Goal: Transaction & Acquisition: Purchase product/service

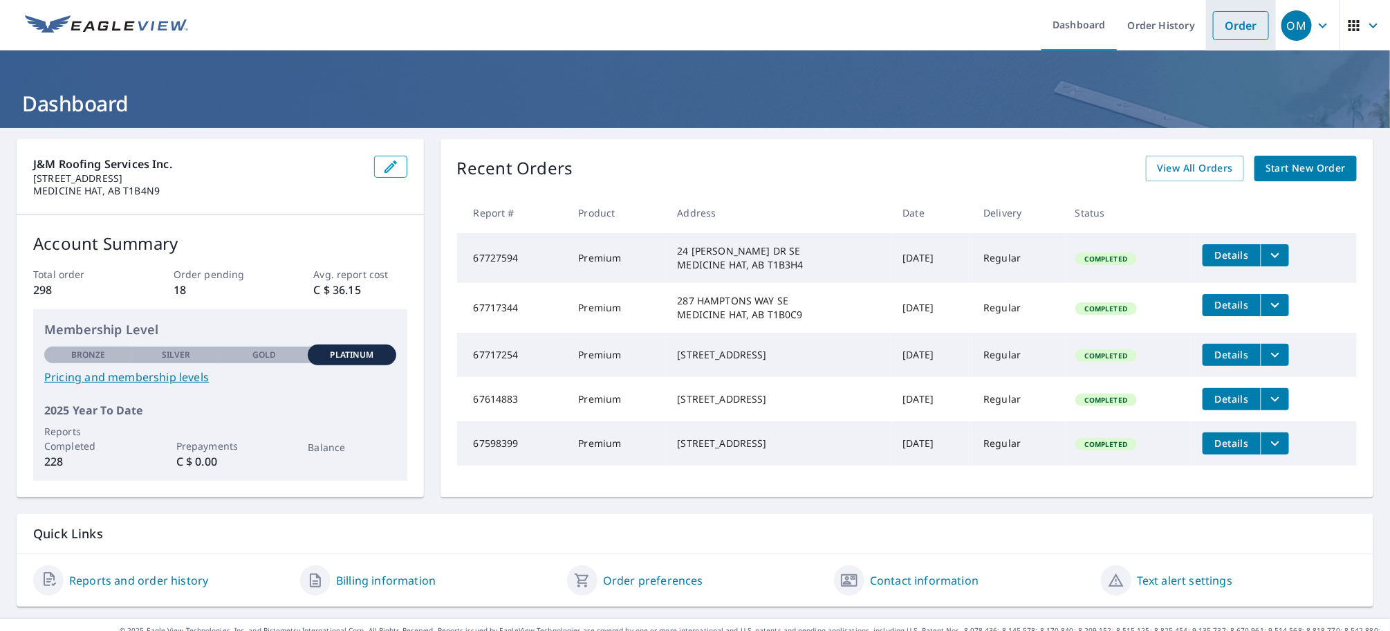
click at [1220, 27] on link "Order" at bounding box center [1241, 25] width 56 height 29
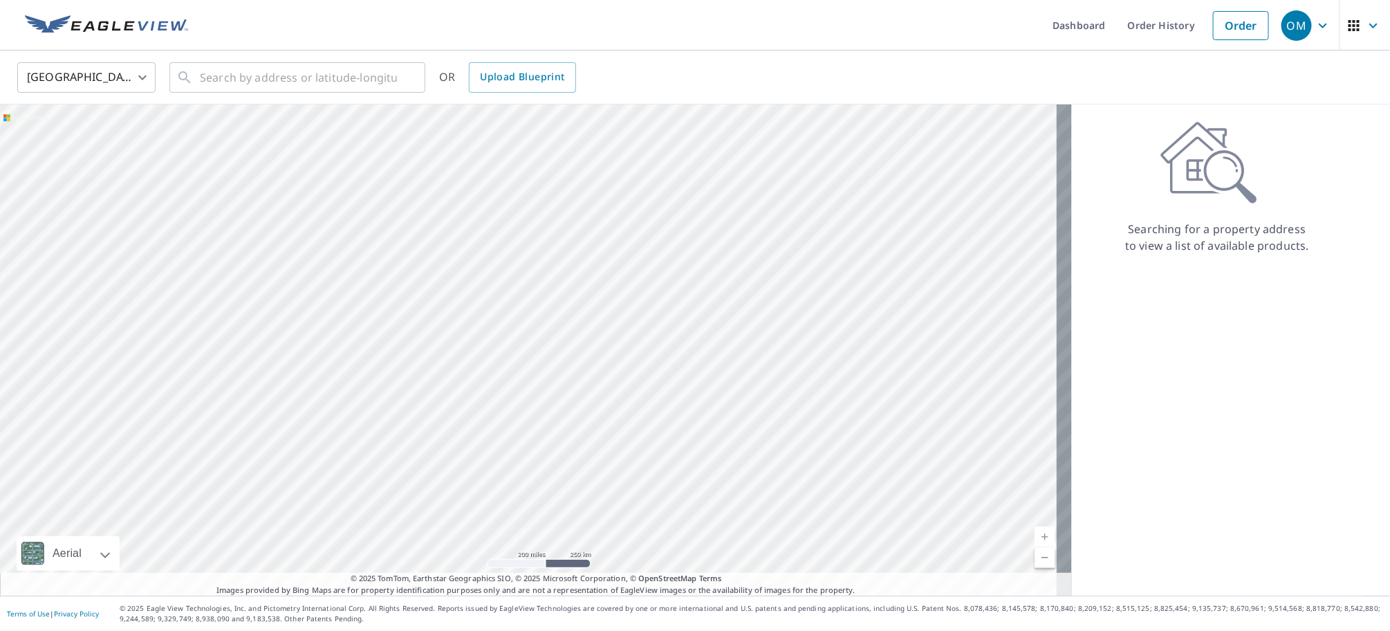
drag, startPoint x: 156, startPoint y: 75, endPoint x: 143, endPoint y: 75, distance: 12.4
click at [156, 75] on div "United States [GEOGRAPHIC_DATA] ​ ​ OR Upload Blueprint" at bounding box center [690, 77] width 1366 height 32
click at [143, 75] on body "OM OM Dashboard Order History Order OM United States US ​ ​ OR Upload Blueprint…" at bounding box center [695, 315] width 1390 height 631
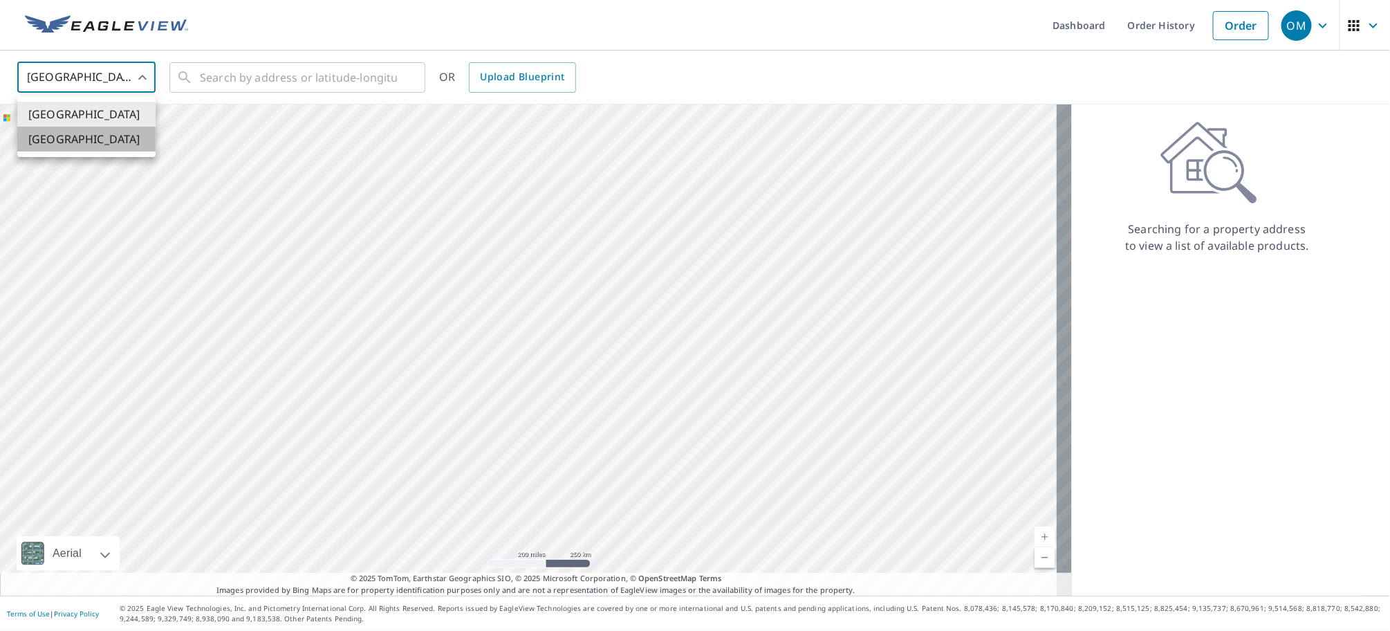
click at [71, 138] on li "[GEOGRAPHIC_DATA]" at bounding box center [86, 139] width 138 height 25
type input "CA"
click at [250, 60] on input "text" at bounding box center [298, 77] width 197 height 39
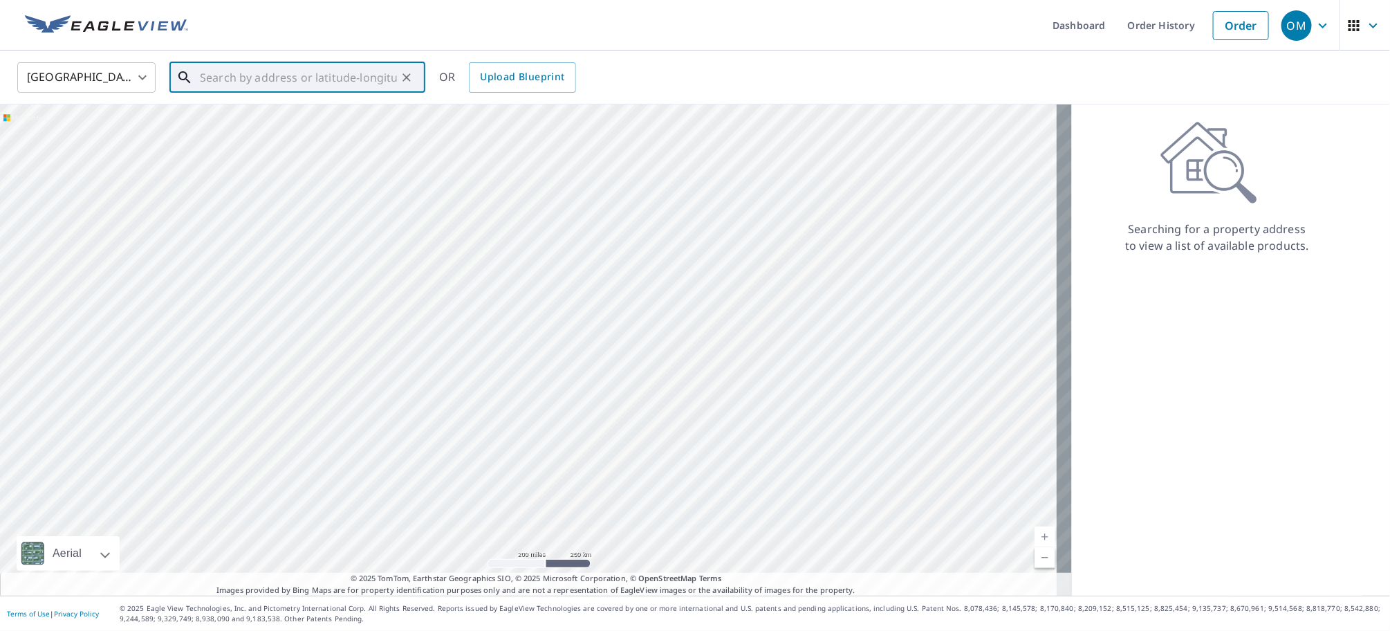
paste input "[STREET_ADDRESS][PERSON_NAME]"
click at [341, 118] on span "[STREET_ADDRESS][PERSON_NAME]" at bounding box center [305, 117] width 217 height 17
type input "[STREET_ADDRESS][PERSON_NAME]"
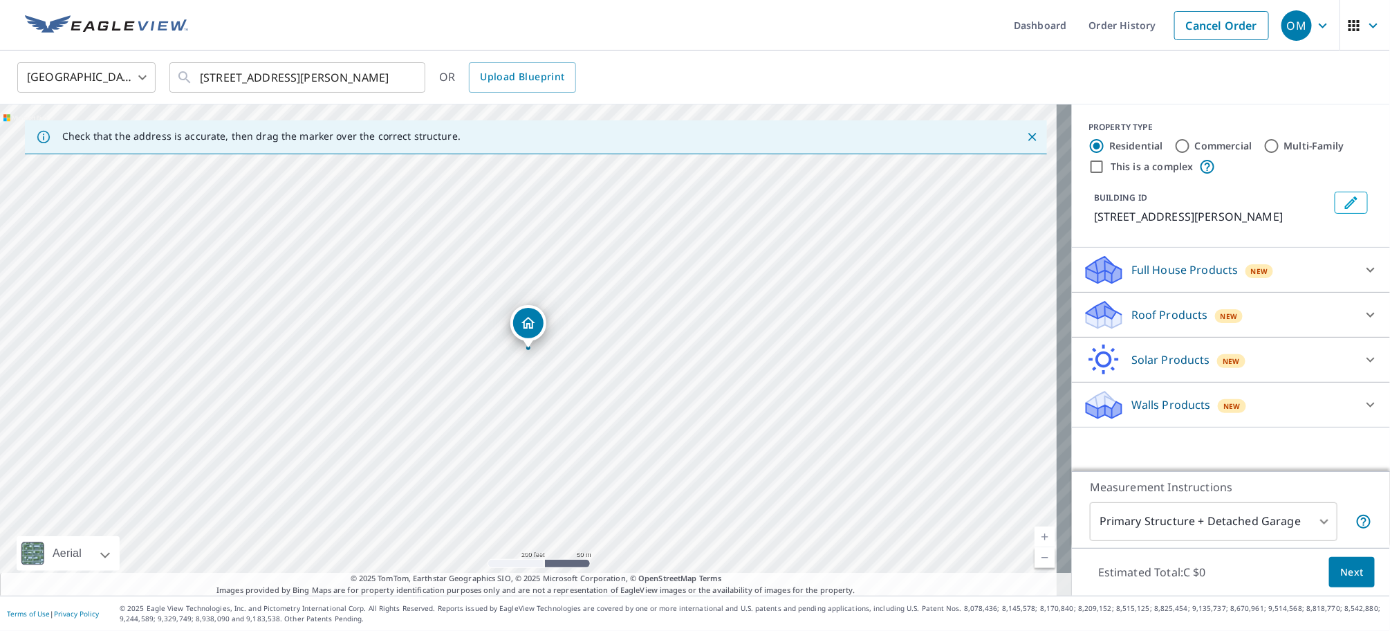
click at [1362, 313] on icon at bounding box center [1370, 314] width 17 height 17
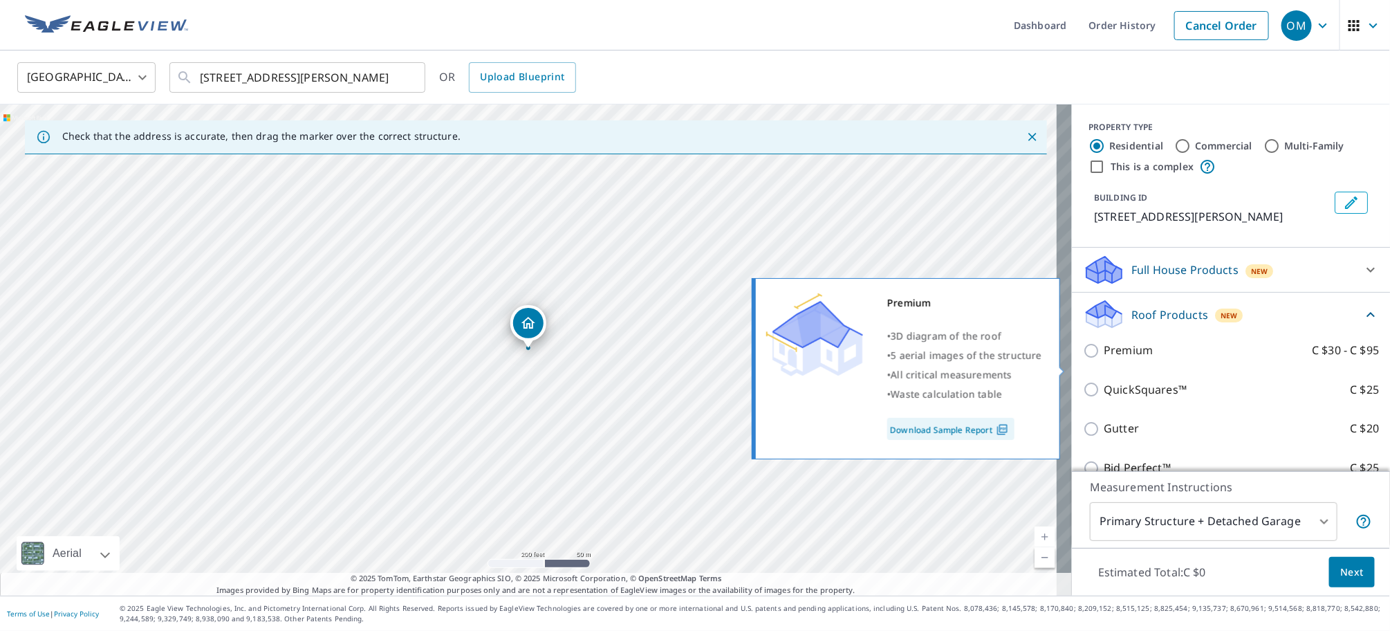
click at [1134, 359] on p "Premium" at bounding box center [1127, 350] width 49 height 17
click at [1103, 359] on input "Premium C $30 - C $95" at bounding box center [1093, 350] width 21 height 17
checkbox input "true"
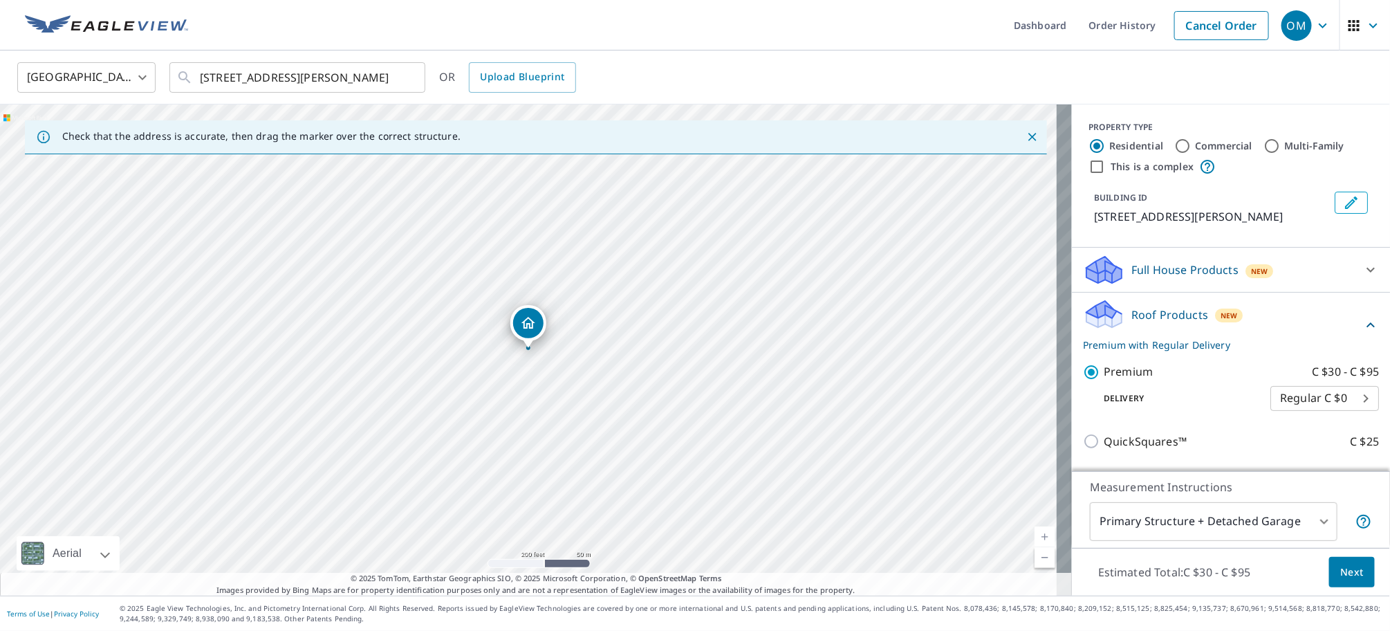
click at [1305, 519] on body "OM OM Dashboard Order History Cancel Order OM Canada CA ​ [STREET_ADDRESS] AB T…" at bounding box center [695, 315] width 1390 height 631
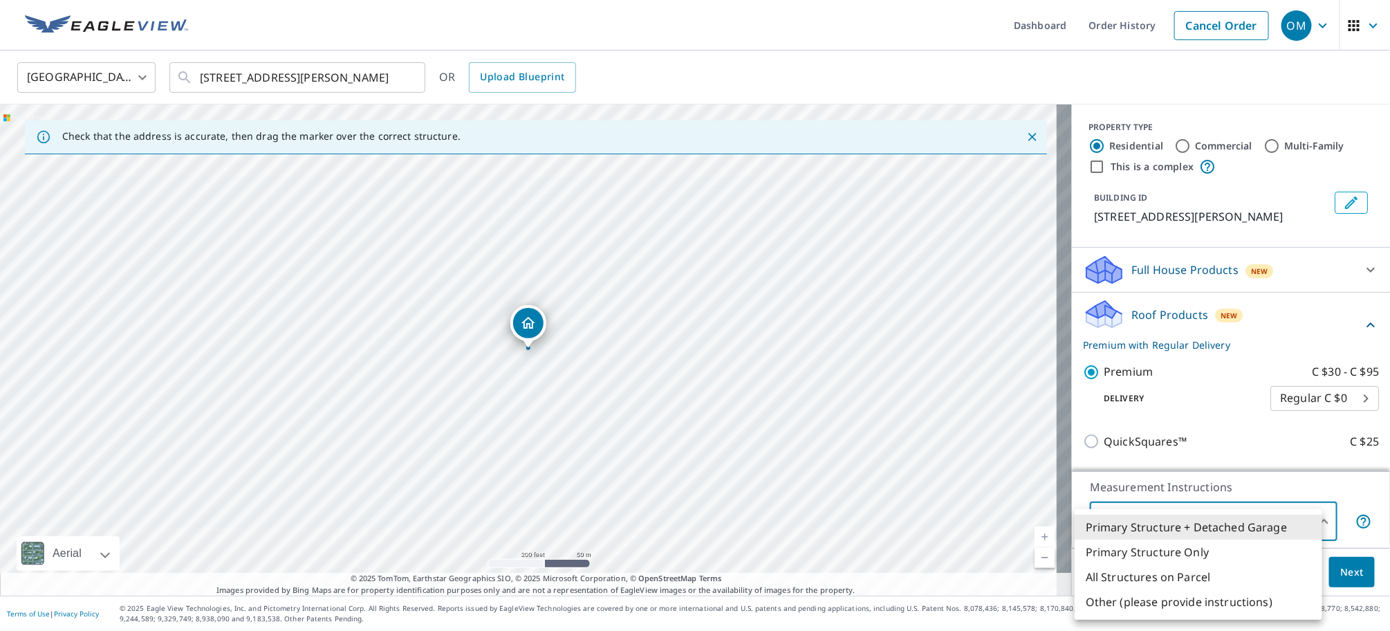
click at [1150, 550] on li "Primary Structure Only" at bounding box center [1198, 551] width 248 height 25
type input "2"
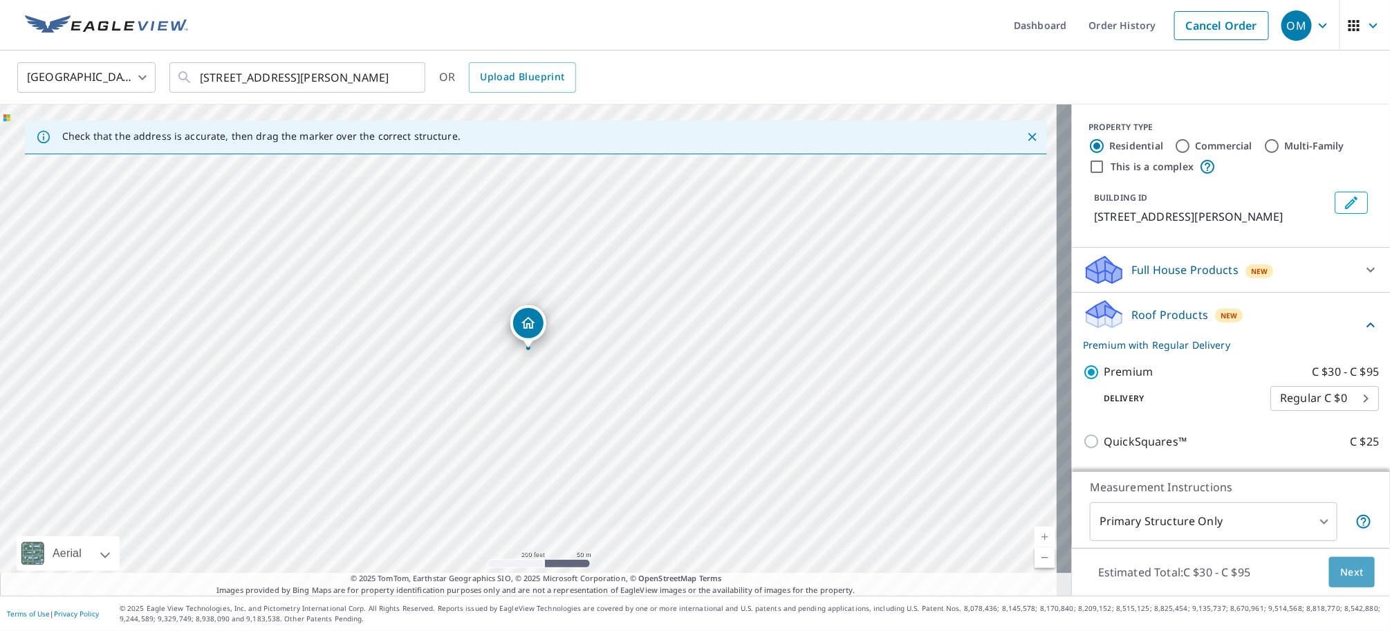
click at [1340, 568] on span "Next" at bounding box center [1352, 571] width 24 height 17
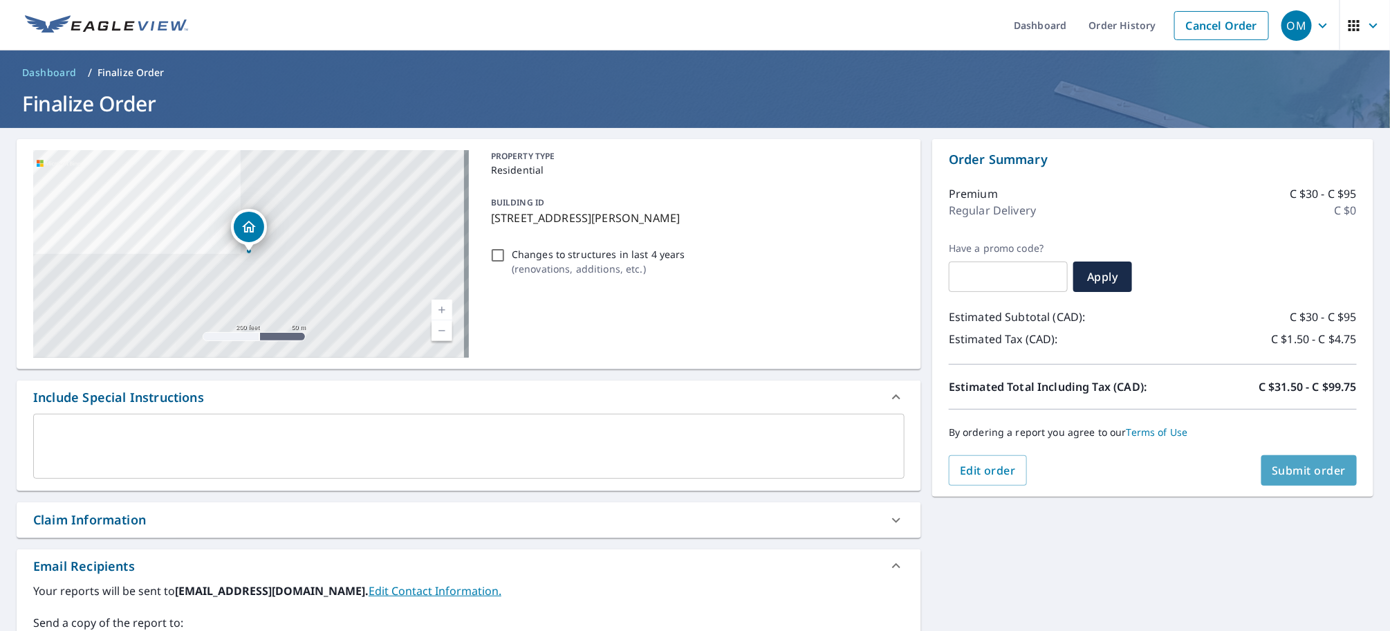
click at [1288, 469] on span "Submit order" at bounding box center [1309, 470] width 74 height 15
checkbox input "true"
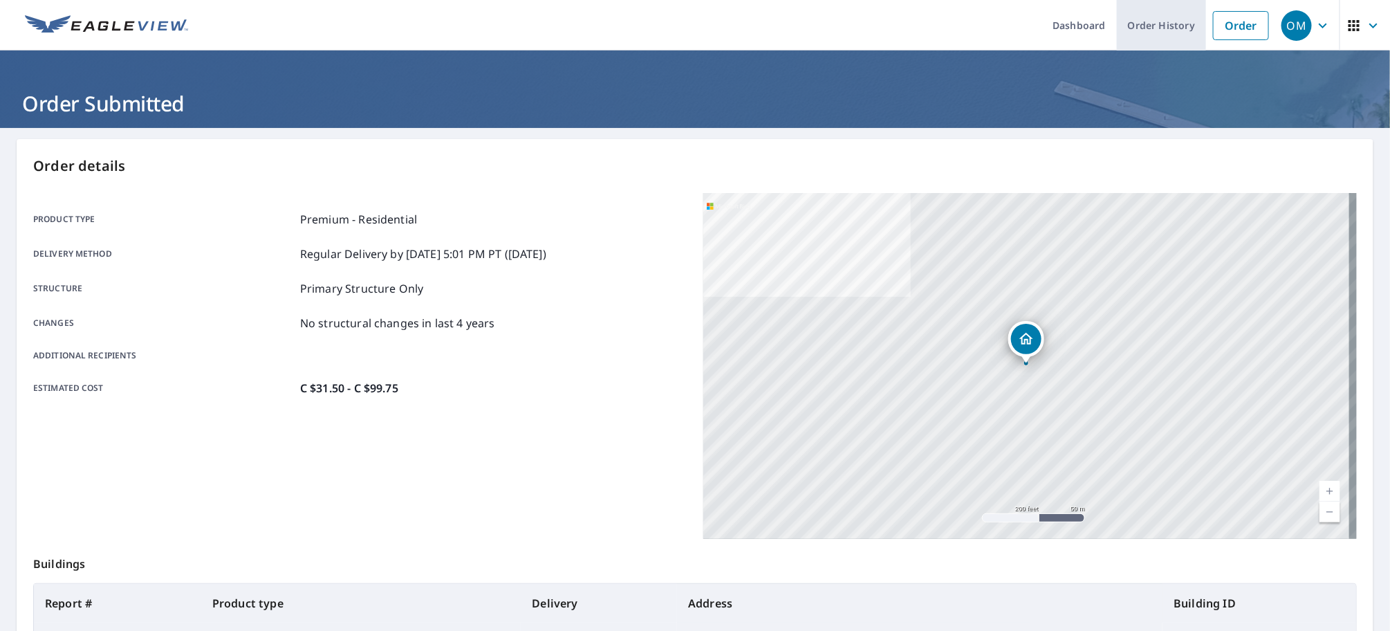
click at [1155, 26] on link "Order History" at bounding box center [1161, 25] width 89 height 50
